Goal: Navigation & Orientation: Find specific page/section

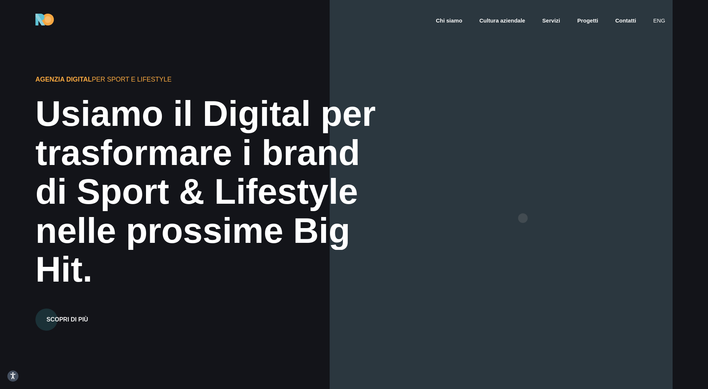
click at [523, 219] on div at bounding box center [501, 194] width 343 height 389
click at [571, 226] on div at bounding box center [501, 194] width 343 height 389
click at [582, 234] on div at bounding box center [501, 194] width 343 height 389
click at [585, 242] on div at bounding box center [501, 194] width 343 height 389
click at [610, 226] on div at bounding box center [501, 194] width 343 height 389
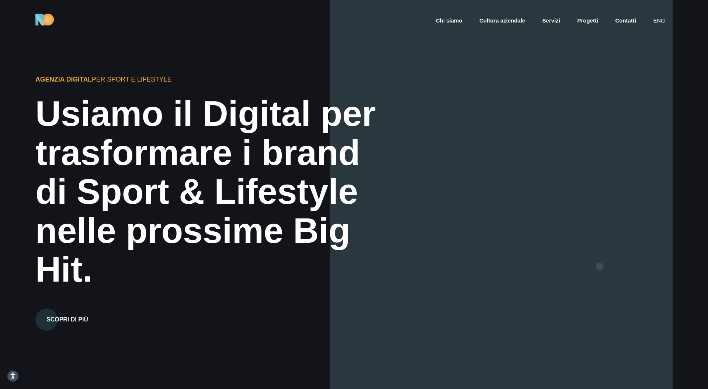
click at [600, 266] on div at bounding box center [501, 194] width 343 height 389
click at [604, 261] on div at bounding box center [501, 194] width 343 height 389
click at [626, 259] on div at bounding box center [501, 194] width 343 height 389
click at [626, 258] on div at bounding box center [501, 194] width 343 height 389
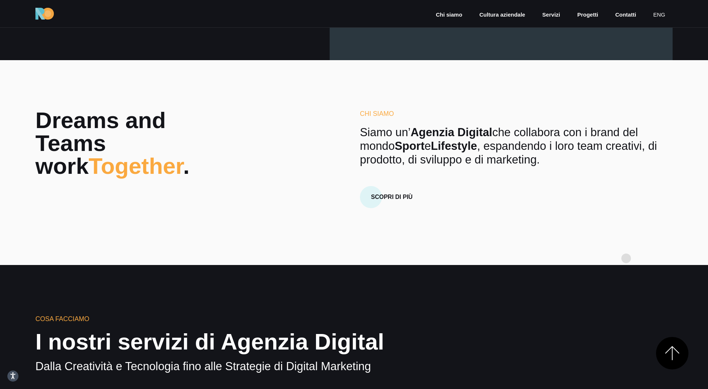
scroll to position [380, 0]
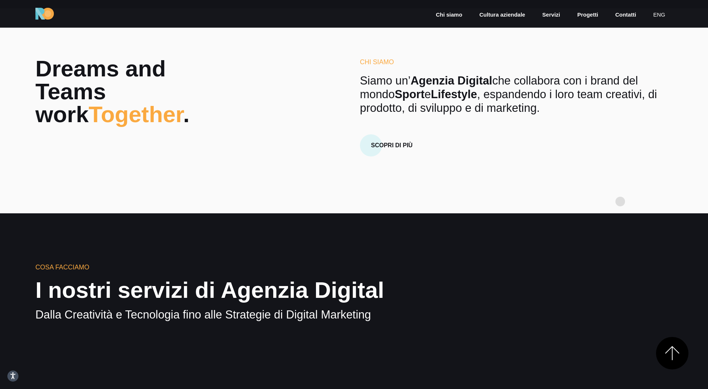
click at [620, 201] on section "Dreams and Teams work Together . Chi Siamo Siamo un’ Agenzia Digital che collab…" at bounding box center [354, 110] width 708 height 205
click at [596, 158] on section "Dreams and Teams work Together . Chi Siamo Siamo un’ Agenzia Digital che collab…" at bounding box center [354, 110] width 708 height 205
click at [409, 125] on link "Scopri di più" at bounding box center [392, 140] width 64 height 32
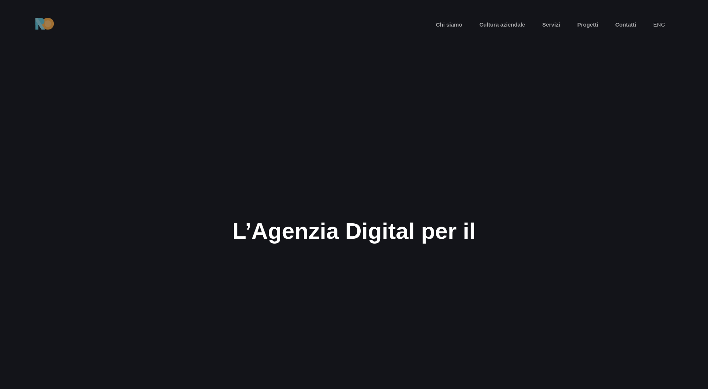
click at [421, 116] on section "Agenzia Digital Ride On L’Agenzia Digital per il mondo Sport e Lifestyle" at bounding box center [354, 194] width 708 height 389
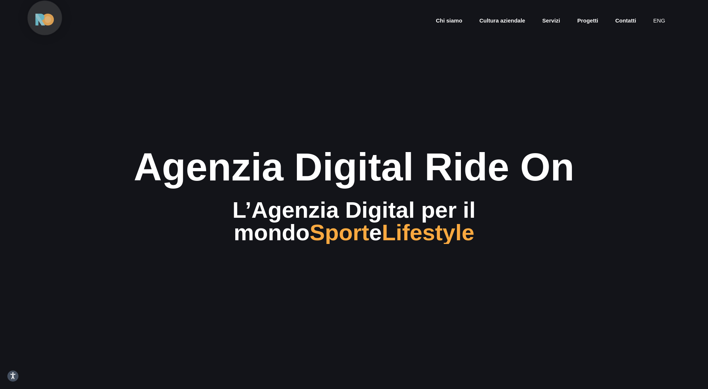
click at [41, 21] on img at bounding box center [44, 20] width 18 height 12
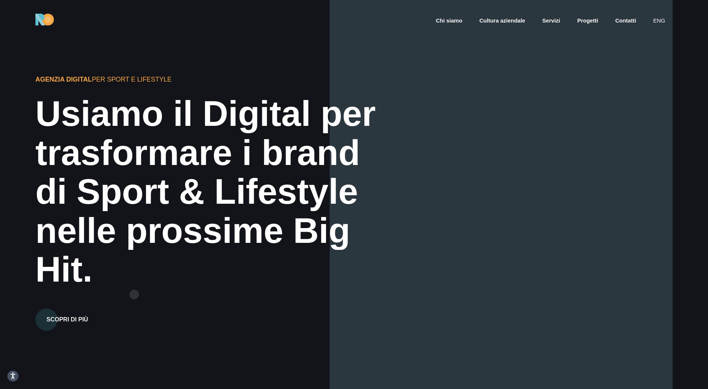
click at [134, 294] on div "Agenzia Digital per Sport e Lifestyle Usiamo il Digital per trasformare i brand…" at bounding box center [168, 194] width 266 height 272
click at [166, 265] on div "Hit." at bounding box center [211, 269] width 352 height 39
click at [188, 260] on div "Hit." at bounding box center [211, 269] width 352 height 39
click at [188, 262] on div "Hit." at bounding box center [211, 269] width 352 height 39
click at [192, 265] on div "Hit." at bounding box center [211, 269] width 352 height 39
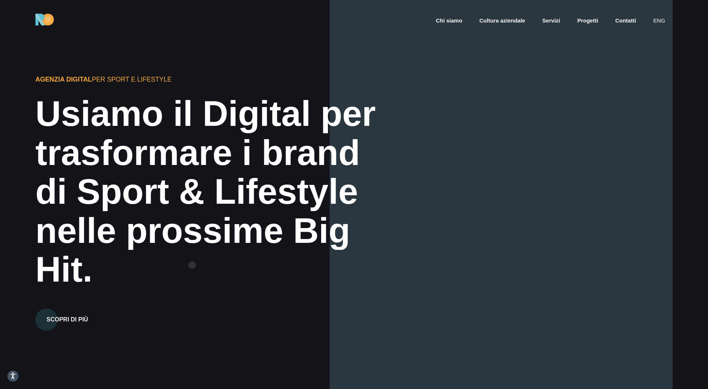
click at [192, 265] on div "Hit." at bounding box center [211, 269] width 352 height 39
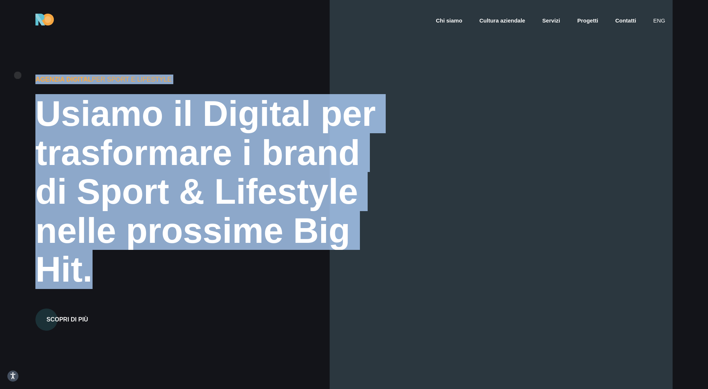
drag, startPoint x: 98, startPoint y: 279, endPoint x: 18, endPoint y: 76, distance: 218.5
click at [18, 76] on div "Agenzia Digital per Sport e Lifestyle Usiamo il Digital per trasformare i brand…" at bounding box center [354, 194] width 708 height 389
drag, startPoint x: 21, startPoint y: 76, endPoint x: 100, endPoint y: 263, distance: 202.9
click at [100, 263] on div "Agenzia Digital per Sport e Lifestyle Usiamo il Digital per trasformare i brand…" at bounding box center [354, 194] width 708 height 389
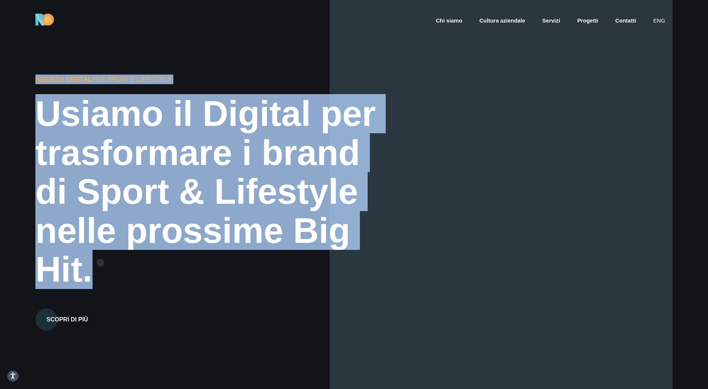
click at [100, 263] on div "Hit." at bounding box center [211, 269] width 352 height 39
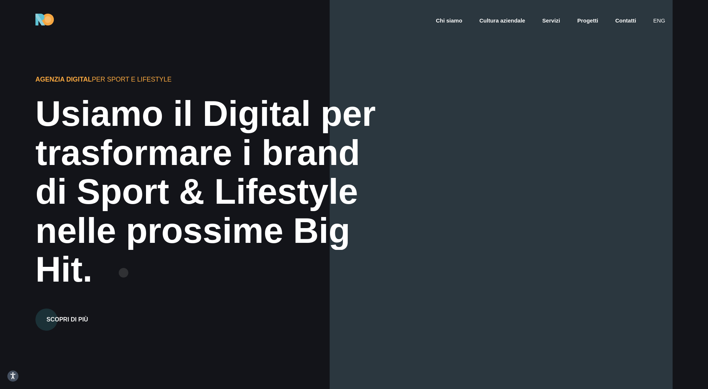
click at [124, 273] on div "Hit." at bounding box center [211, 269] width 352 height 39
click at [127, 273] on div "Hit." at bounding box center [211, 269] width 352 height 39
click at [124, 273] on div "Hit." at bounding box center [211, 269] width 352 height 39
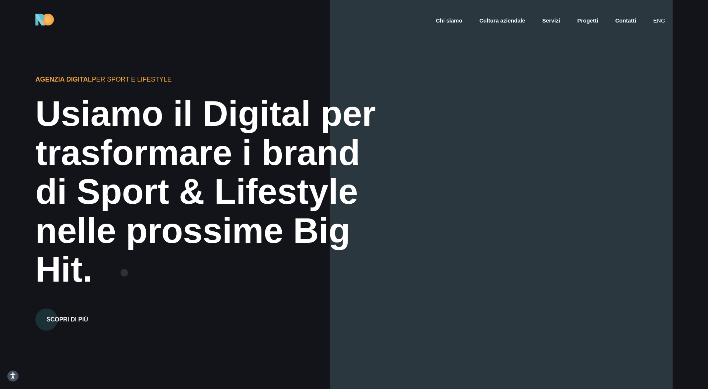
click at [124, 273] on div "Hit." at bounding box center [211, 269] width 352 height 39
click at [130, 272] on div "Hit." at bounding box center [211, 269] width 352 height 39
click at [132, 271] on div "Hit." at bounding box center [211, 269] width 352 height 39
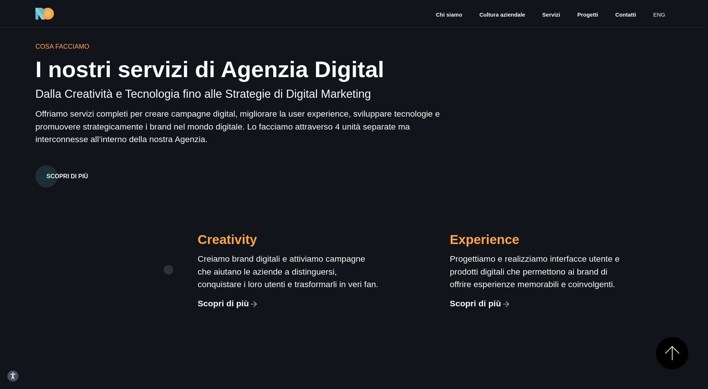
scroll to position [601, 0]
click at [705, 225] on div "Cosa Facciamo I nostri servizi di Agenzia Digital Dalla Creatività e Tecnologia…" at bounding box center [354, 241] width 708 height 400
